Goal: Information Seeking & Learning: Learn about a topic

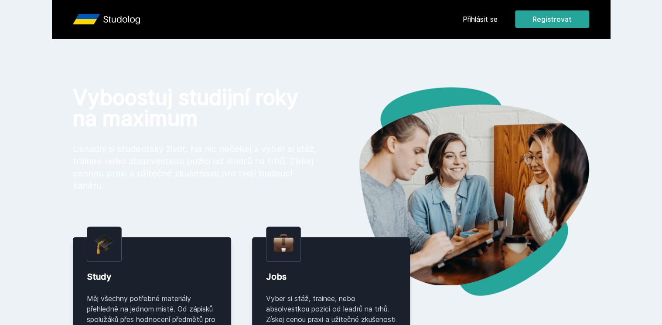
click at [480, 196] on img at bounding box center [460, 191] width 258 height 209
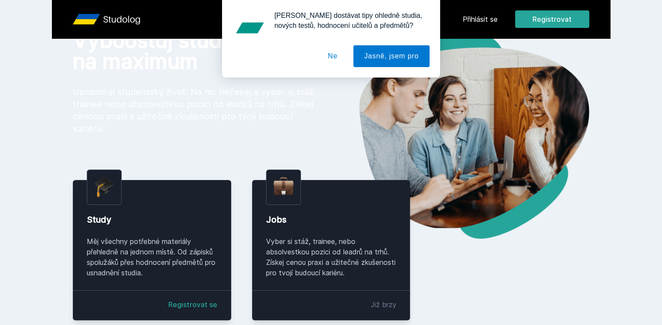
scroll to position [52, 0]
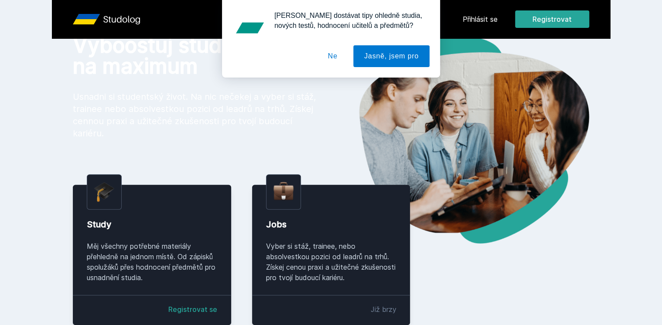
click at [333, 53] on button "Ne" at bounding box center [332, 56] width 31 height 22
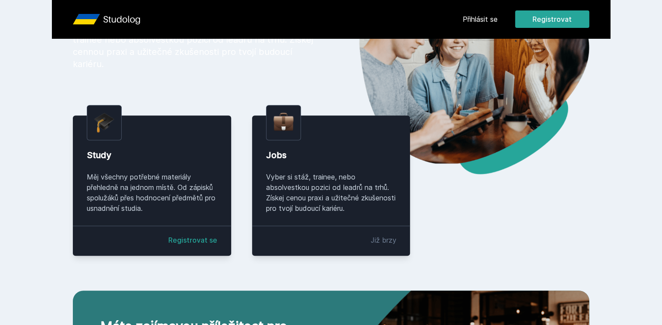
scroll to position [111, 0]
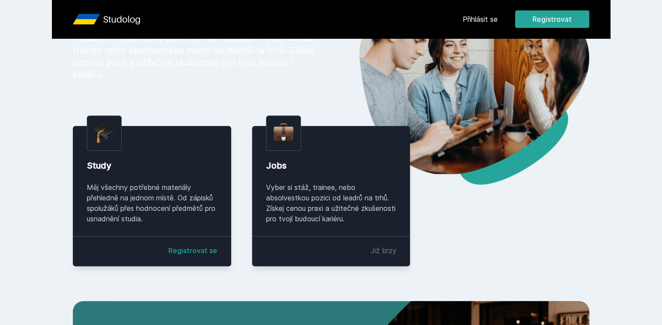
click at [485, 13] on div "Přihlásit se Registrovat" at bounding box center [525, 18] width 126 height 17
click at [476, 17] on link "Přihlásit se" at bounding box center [479, 19] width 35 height 10
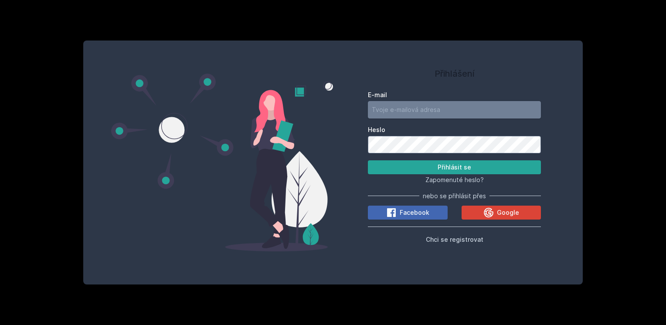
type input "polaskovapatricie@gmail.com"
click at [490, 215] on icon at bounding box center [489, 212] width 10 height 10
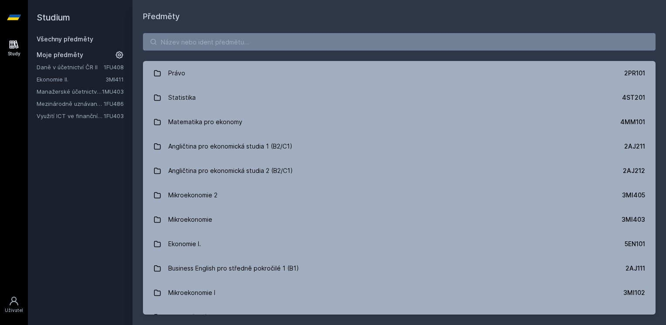
click at [65, 65] on link "Daně v účetnictví ČR II" at bounding box center [70, 67] width 67 height 9
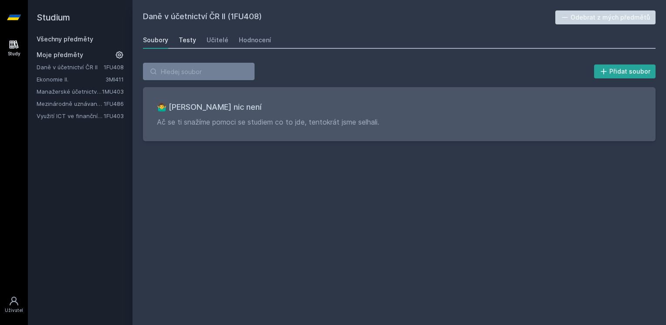
click at [180, 37] on div "Testy" at bounding box center [187, 40] width 17 height 9
click at [222, 43] on div "Učitelé" at bounding box center [218, 40] width 22 height 9
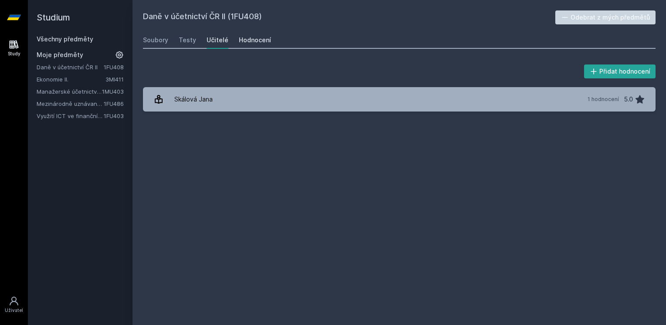
click at [260, 41] on div "Hodnocení" at bounding box center [255, 40] width 32 height 9
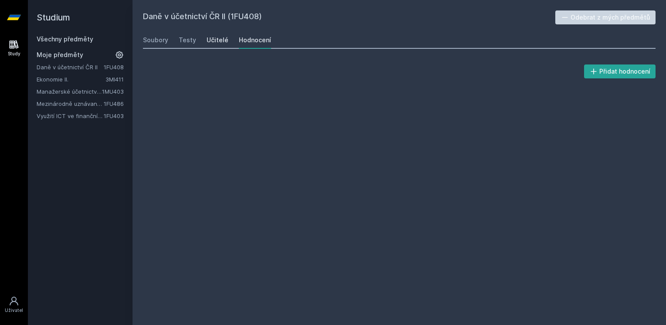
click at [210, 37] on div "Učitelé" at bounding box center [218, 40] width 22 height 9
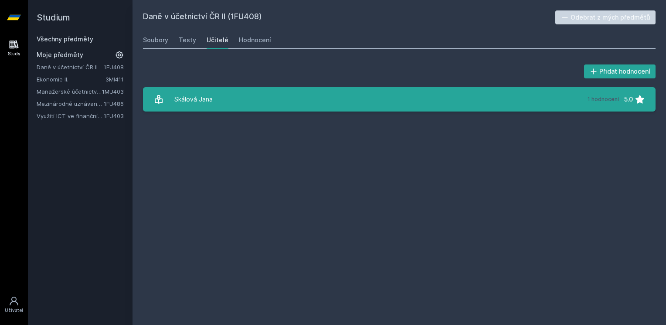
click at [297, 102] on link "[PERSON_NAME] 1 hodnocení 5.0" at bounding box center [399, 99] width 513 height 24
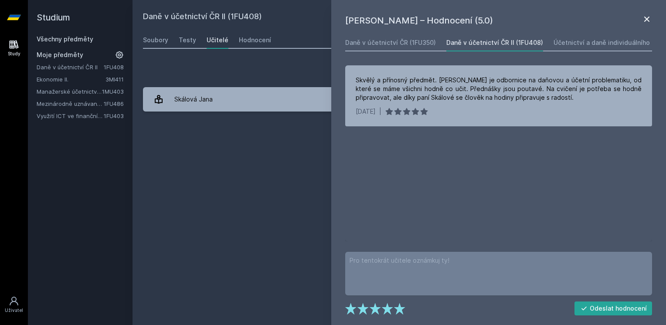
click at [642, 17] on icon at bounding box center [647, 19] width 10 height 10
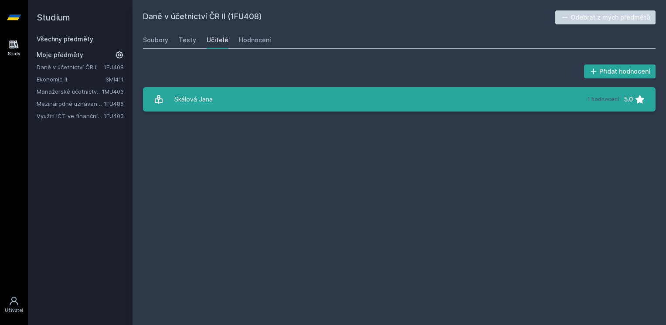
click at [240, 111] on link "[PERSON_NAME] 1 hodnocení 5.0" at bounding box center [399, 99] width 513 height 24
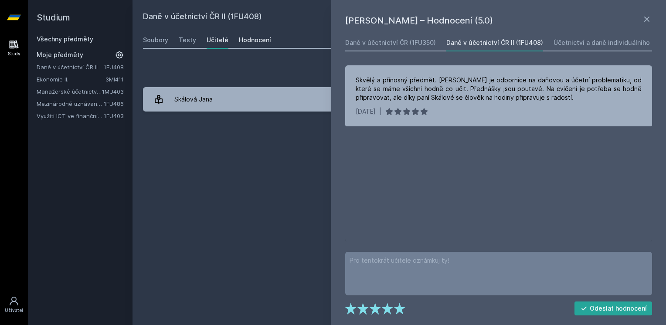
click at [260, 44] on link "Hodnocení" at bounding box center [255, 39] width 32 height 17
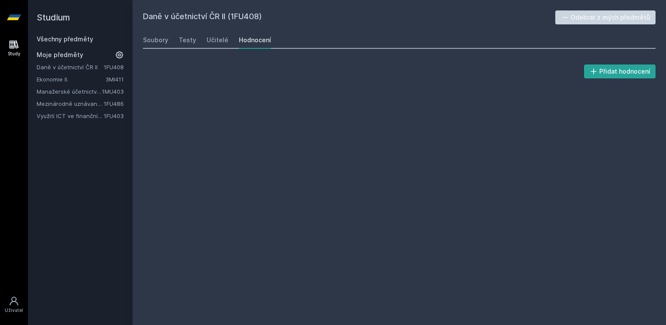
click at [258, 42] on div "Hodnocení" at bounding box center [255, 40] width 32 height 9
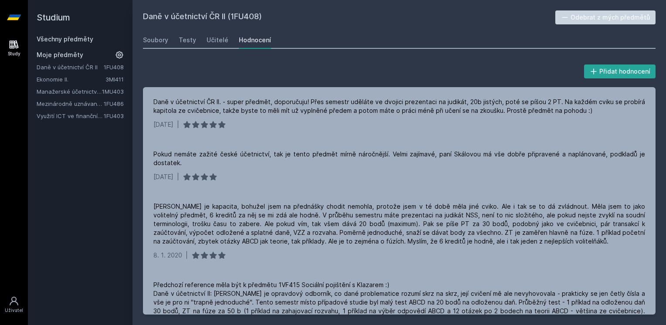
click at [63, 83] on link "Ekonomie II." at bounding box center [71, 79] width 69 height 9
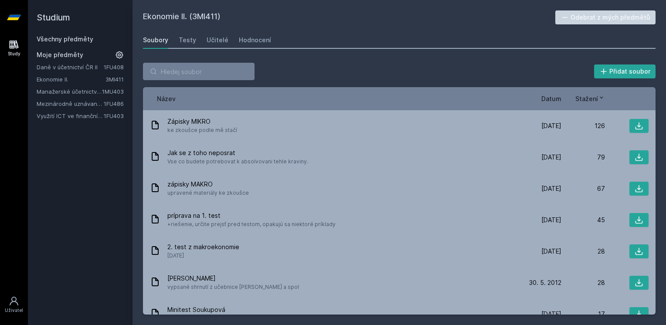
click at [198, 11] on h2 "Ekonomie II. (3MI411)" at bounding box center [349, 17] width 412 height 14
copy h2 "3MI411"
click at [551, 98] on span "Datum" at bounding box center [551, 98] width 20 height 9
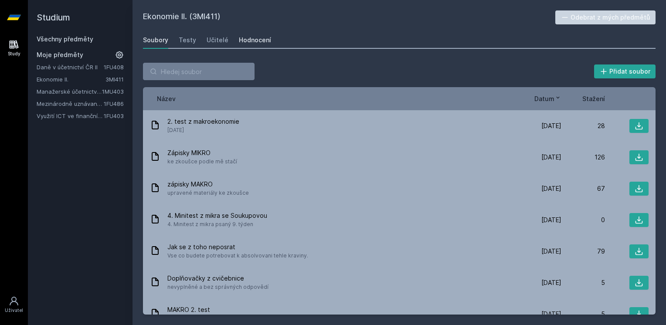
click at [263, 37] on div "Hodnocení" at bounding box center [255, 40] width 32 height 9
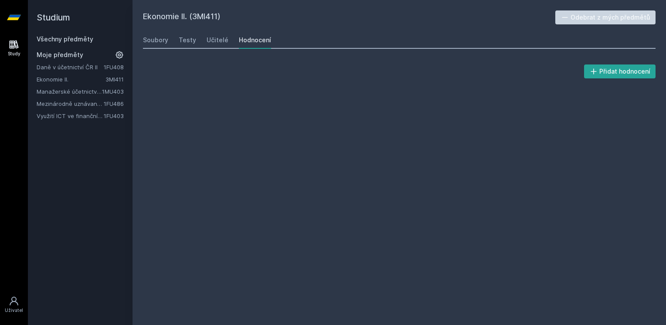
click at [345, 15] on h2 "Ekonomie II. (3MI411)" at bounding box center [349, 17] width 412 height 14
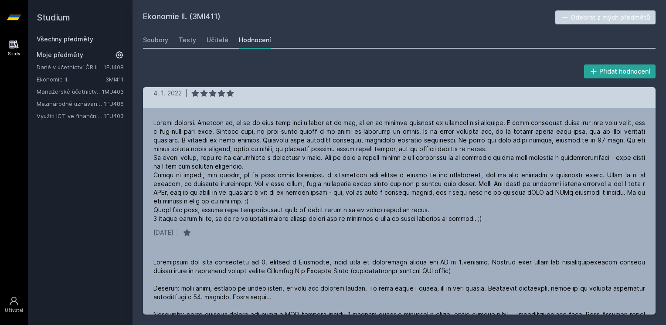
scroll to position [138, 0]
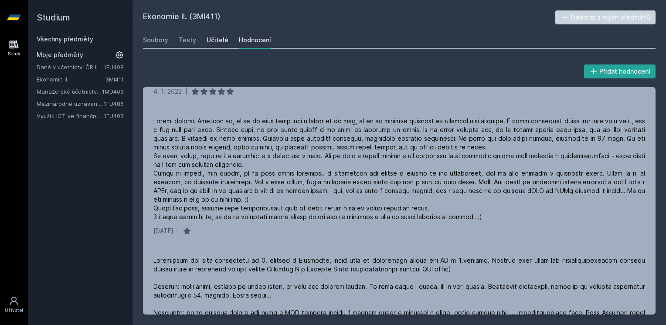
click at [214, 43] on div "Učitelé" at bounding box center [218, 40] width 22 height 9
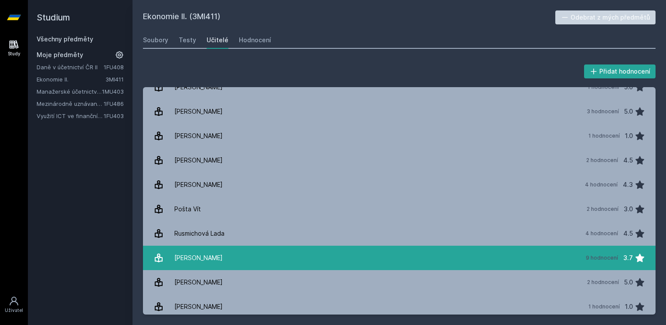
scroll to position [40, 0]
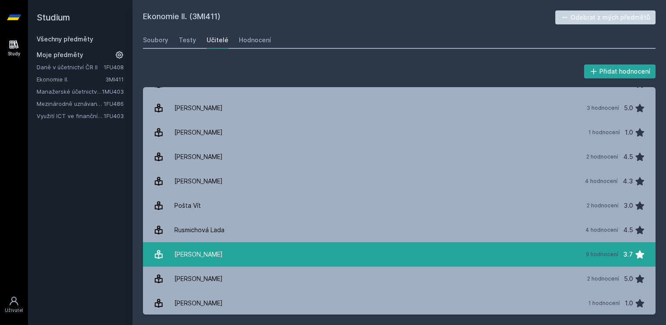
click at [253, 255] on link "[PERSON_NAME] 9 hodnocení 3.7" at bounding box center [399, 254] width 513 height 24
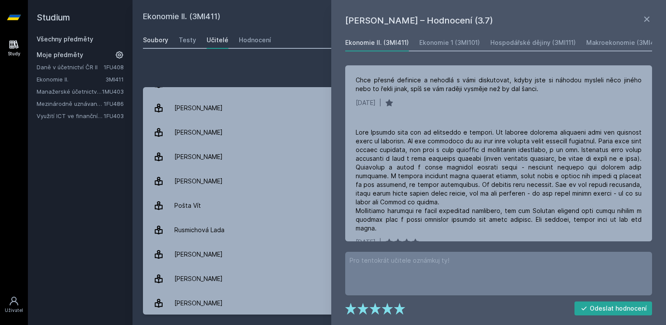
click at [155, 43] on div "Soubory" at bounding box center [155, 40] width 25 height 9
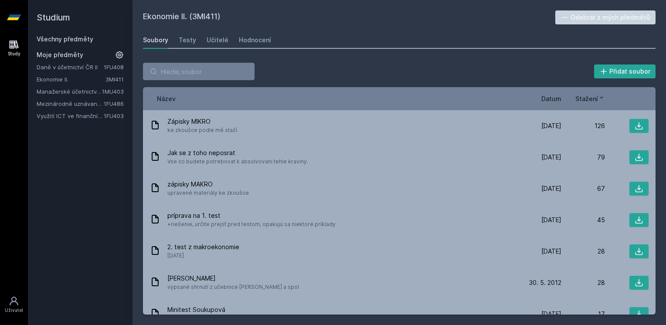
click at [70, 92] on link "Manažerské účetnictví II." at bounding box center [69, 91] width 65 height 9
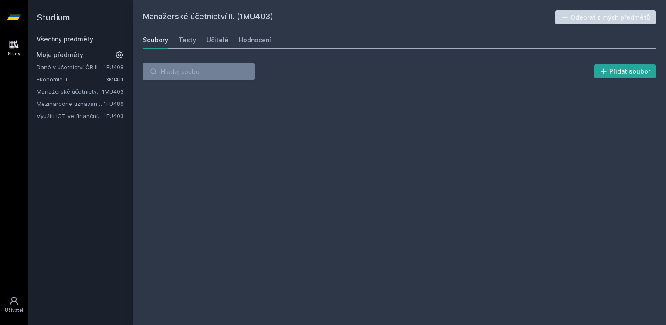
click at [254, 12] on h2 "Manažerské účetnictví II. (1MU403)" at bounding box center [349, 17] width 412 height 14
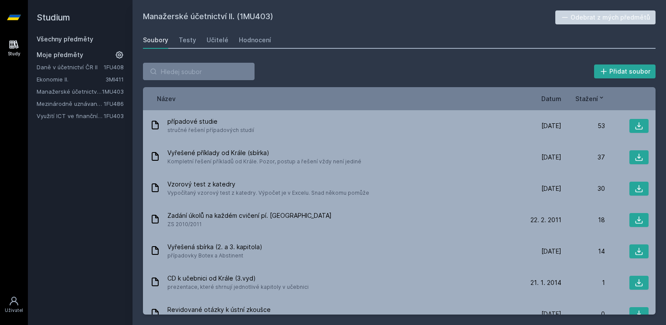
click at [254, 12] on h2 "Manažerské účetnictví II. (1MU403)" at bounding box center [349, 17] width 412 height 14
copy h2 "1MU403"
click at [387, 109] on div "Název Datum Stažení" at bounding box center [399, 98] width 513 height 23
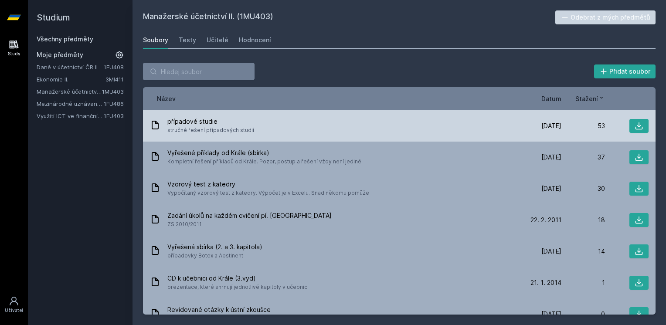
click at [364, 115] on div "případové studie stručné řešení případových studií [DATE] [DATE] 53" at bounding box center [399, 125] width 513 height 31
click at [635, 123] on icon at bounding box center [639, 126] width 9 height 9
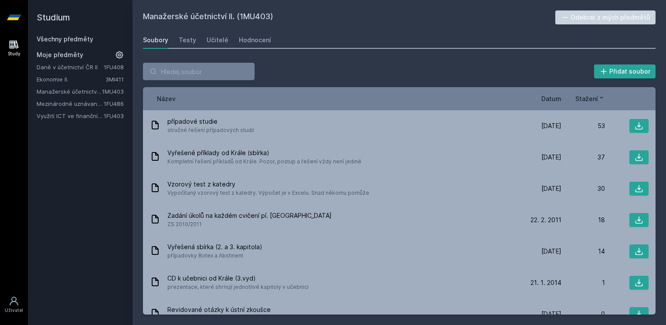
click at [109, 105] on link "1FU486" at bounding box center [114, 103] width 20 height 7
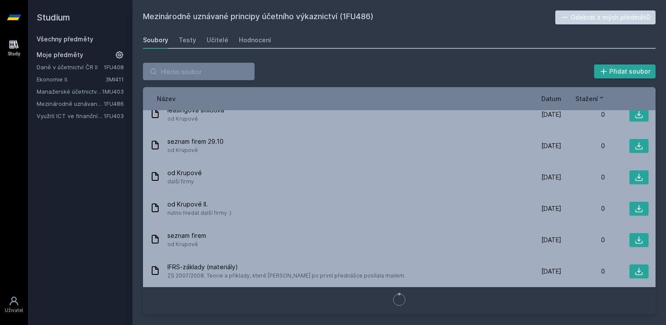
scroll to position [548, 0]
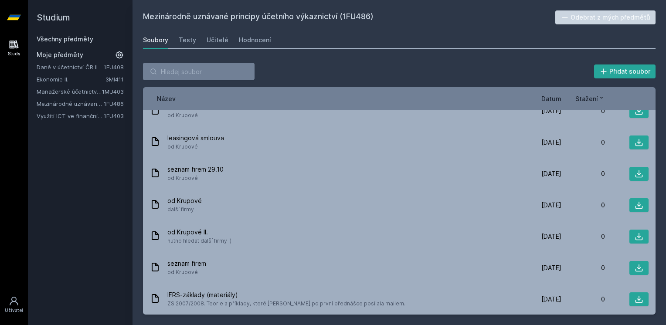
click at [554, 98] on span "Datum" at bounding box center [551, 98] width 20 height 9
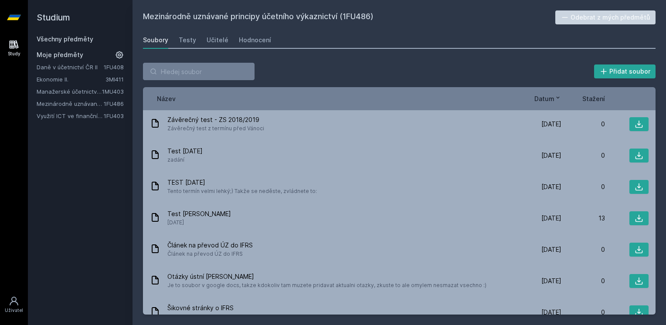
scroll to position [0, 0]
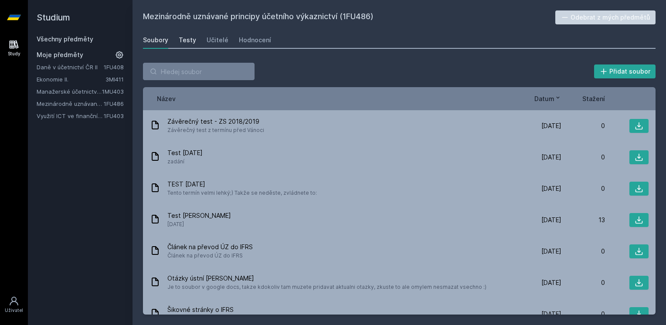
click at [183, 43] on div "Testy" at bounding box center [187, 40] width 17 height 9
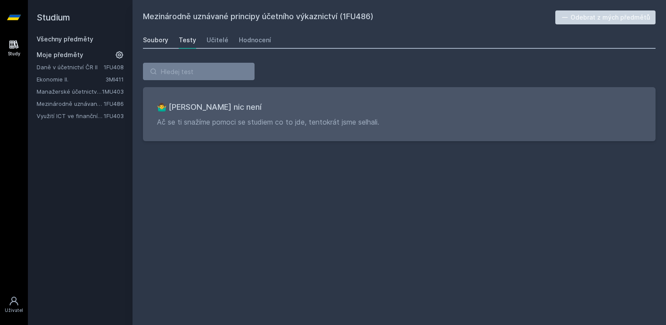
click at [146, 41] on div "Soubory" at bounding box center [155, 40] width 25 height 9
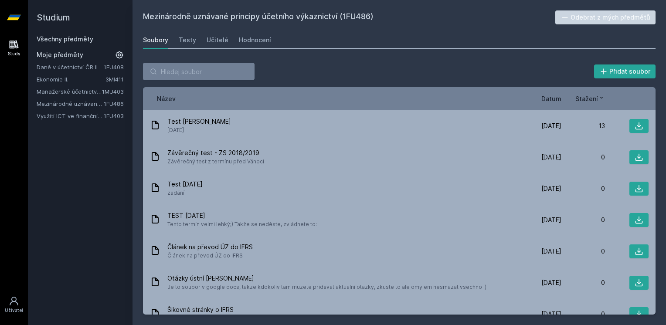
click at [104, 115] on link "1FU403" at bounding box center [114, 115] width 20 height 7
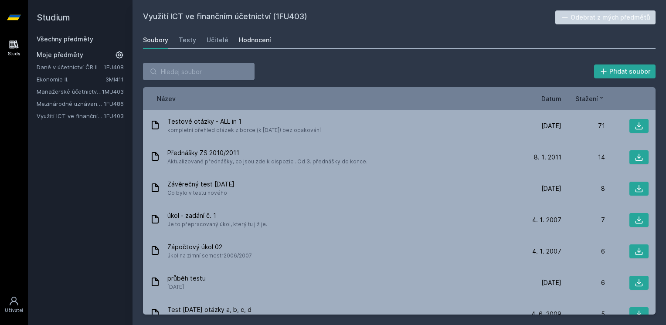
click at [250, 37] on div "Hodnocení" at bounding box center [255, 40] width 32 height 9
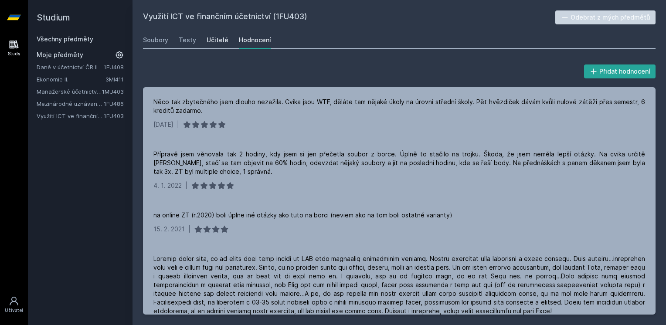
click at [219, 35] on link "Učitelé" at bounding box center [218, 39] width 22 height 17
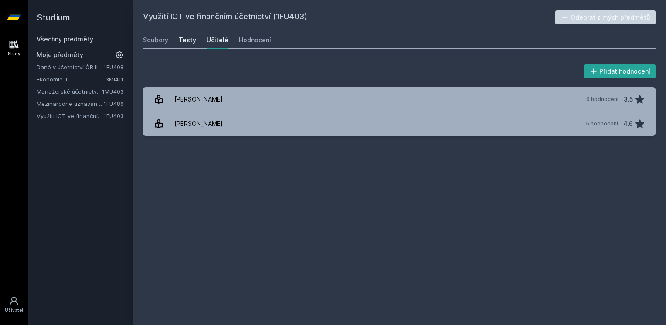
click at [179, 45] on link "Testy" at bounding box center [187, 39] width 17 height 17
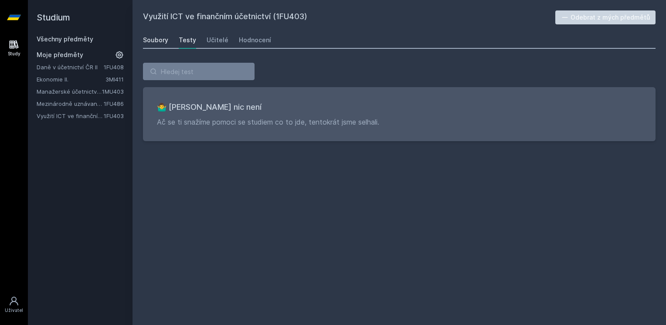
click at [152, 42] on div "Soubory" at bounding box center [155, 40] width 25 height 9
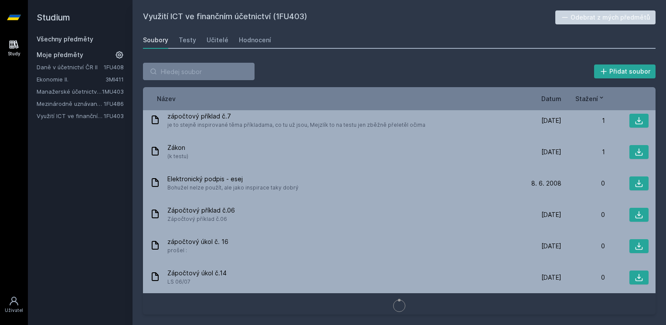
scroll to position [773, 0]
